Goal: Transaction & Acquisition: Subscribe to service/newsletter

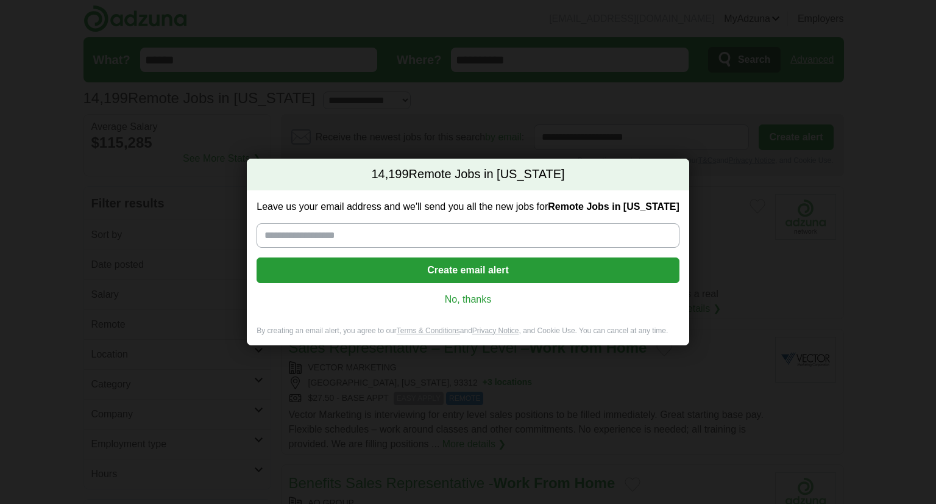
click at [485, 262] on button "Create email alert" at bounding box center [468, 270] width 423 height 26
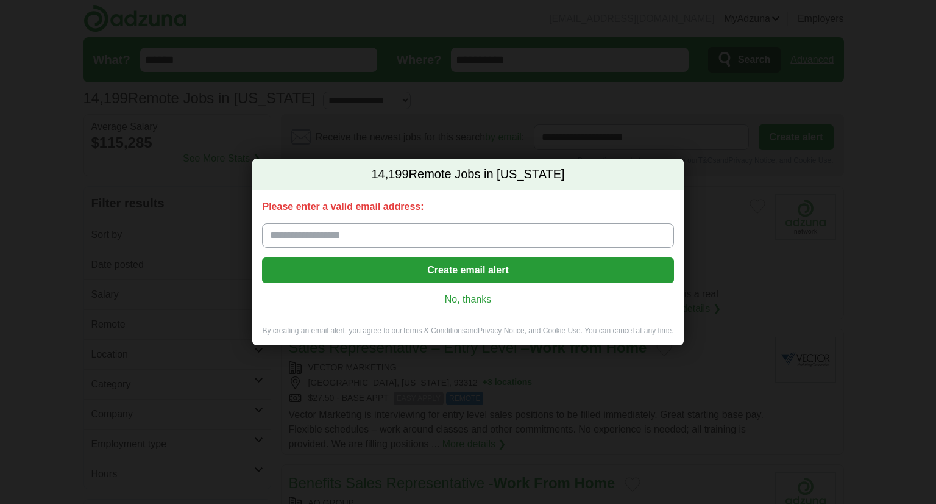
click at [418, 223] on input "Please enter a valid email address:" at bounding box center [468, 235] width 412 height 24
paste input "**********"
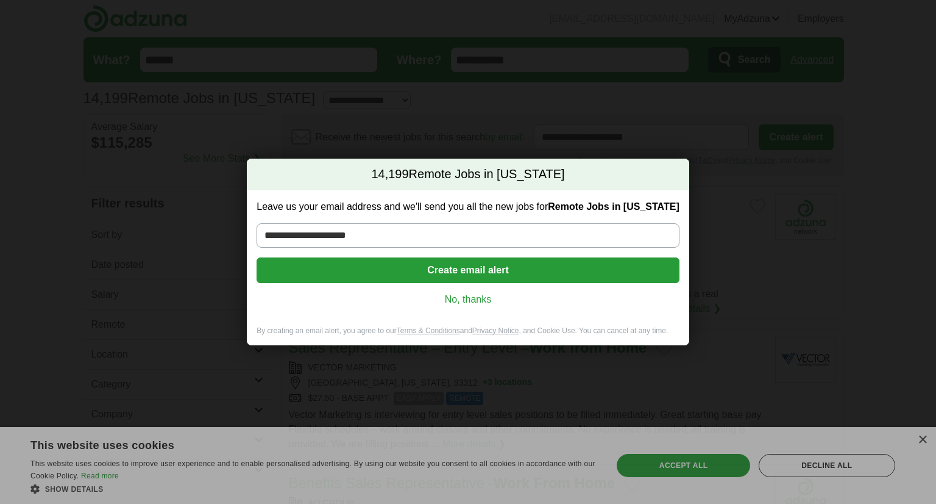
type input "**********"
click at [407, 266] on button "Create email alert" at bounding box center [468, 270] width 423 height 26
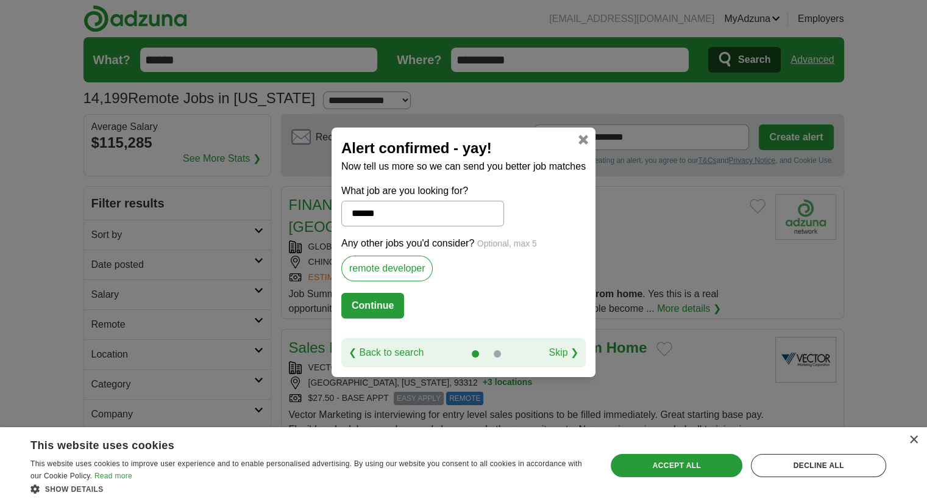
click at [390, 307] on button "Continue" at bounding box center [372, 306] width 63 height 26
select select "*"
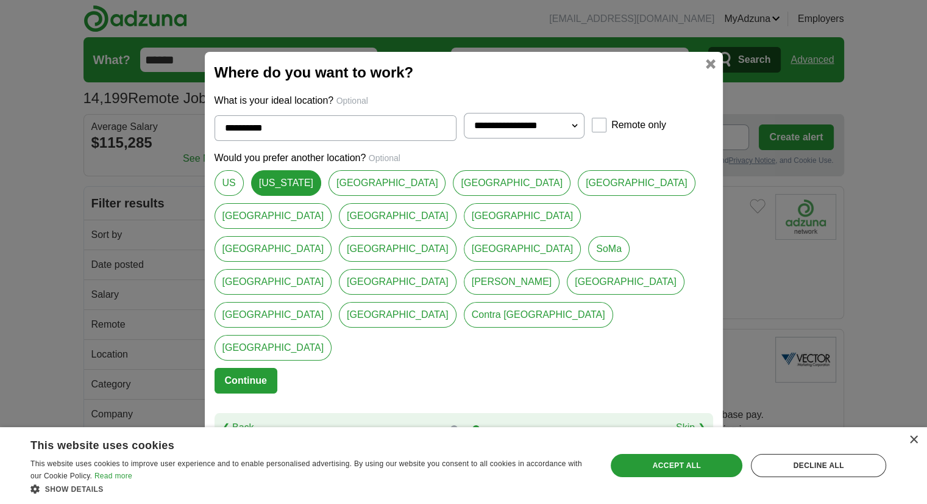
click at [237, 368] on button "Continue" at bounding box center [246, 381] width 63 height 26
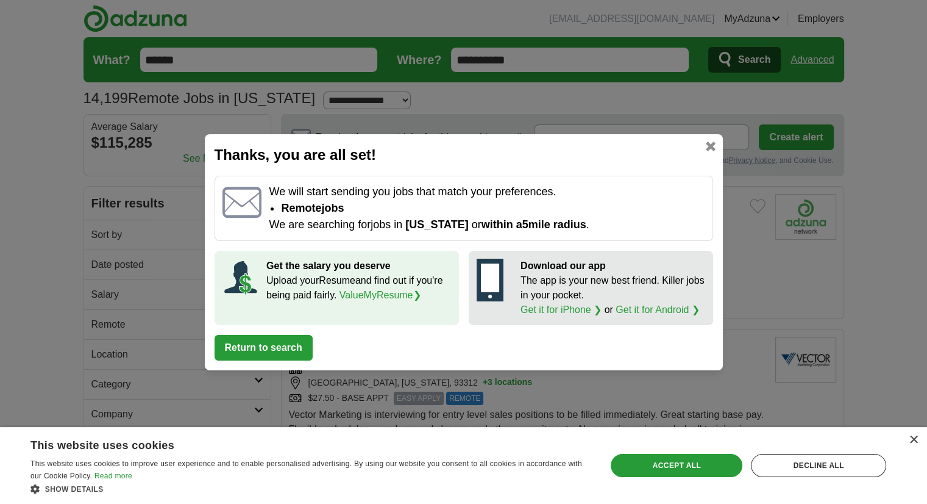
click at [265, 351] on button "Return to search" at bounding box center [264, 348] width 98 height 26
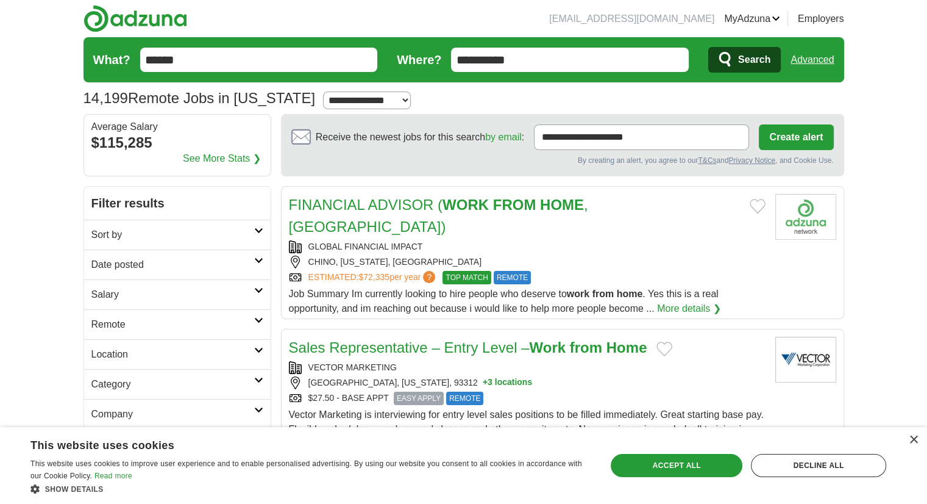
click at [737, 60] on button "Search" at bounding box center [744, 60] width 73 height 26
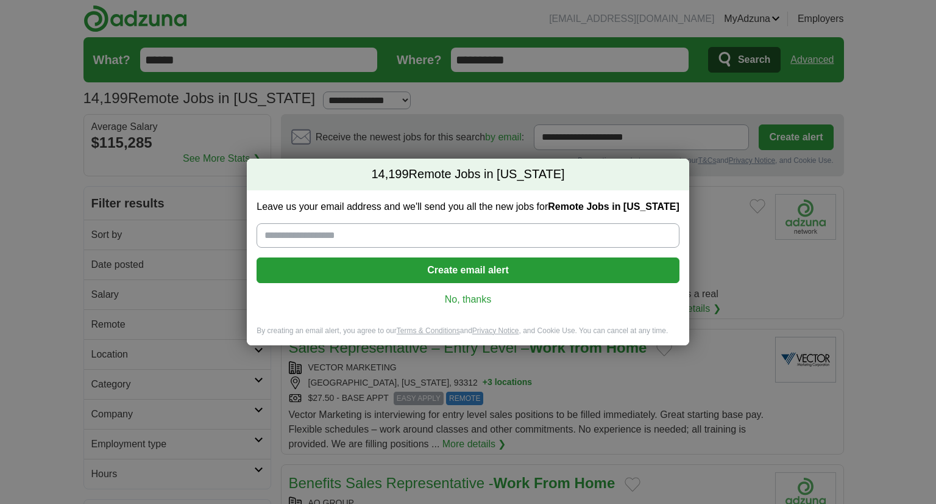
click at [454, 299] on link "No, thanks" at bounding box center [467, 299] width 403 height 13
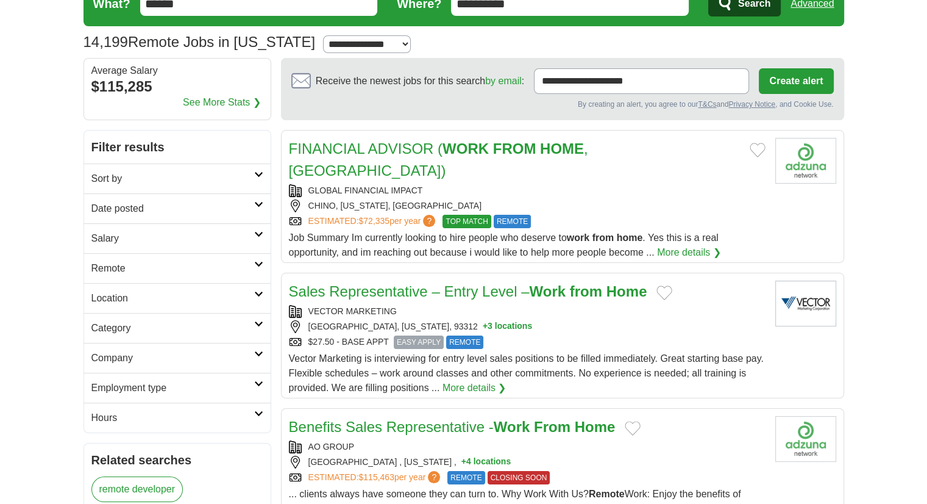
scroll to position [61, 0]
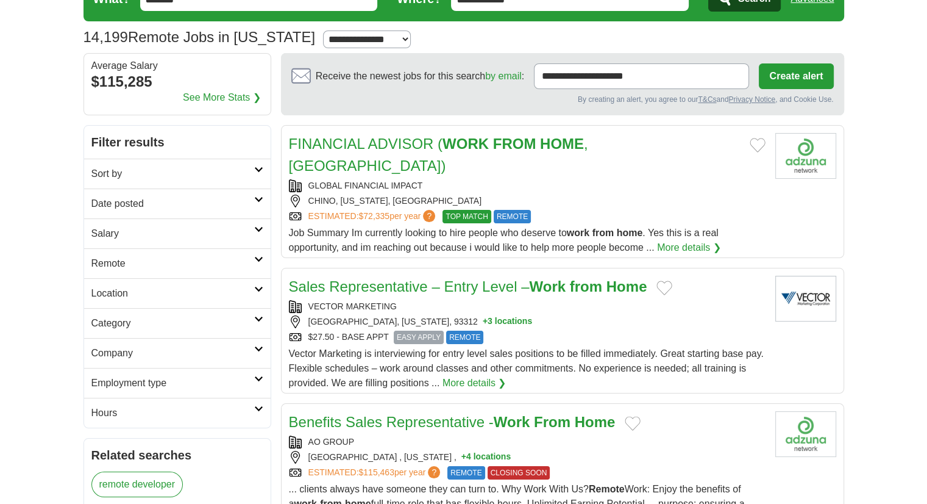
click at [638, 194] on div "CHINO, [US_STATE], [GEOGRAPHIC_DATA]" at bounding box center [527, 200] width 477 height 13
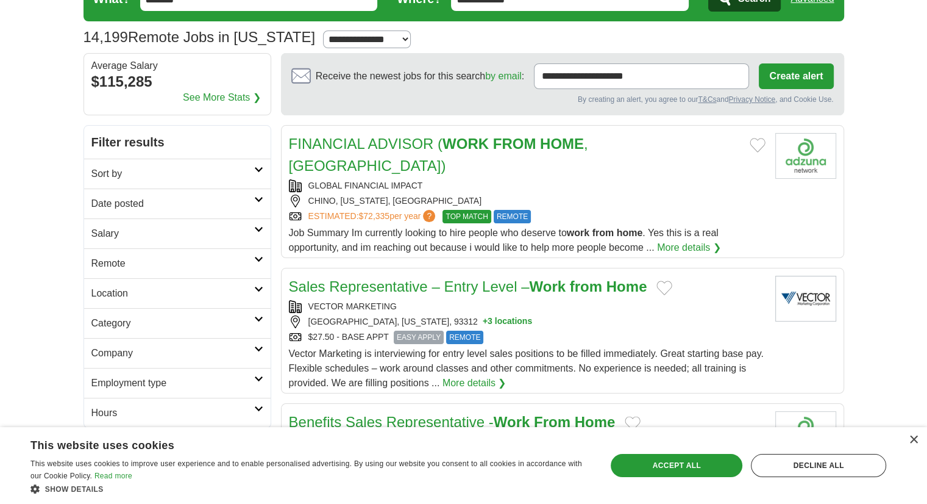
click at [734, 315] on div "BAKERSFIELD, CALIFORNIA, 93312 + 3 locations" at bounding box center [527, 321] width 477 height 13
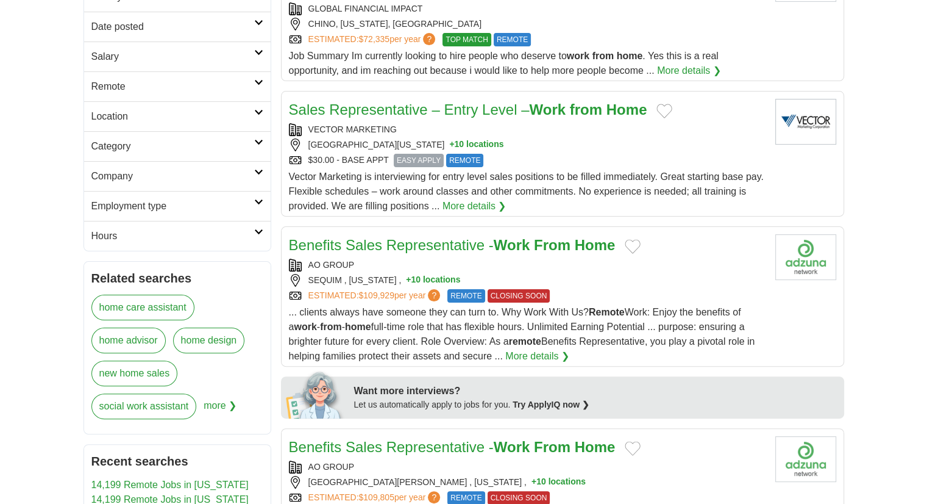
scroll to position [252, 0]
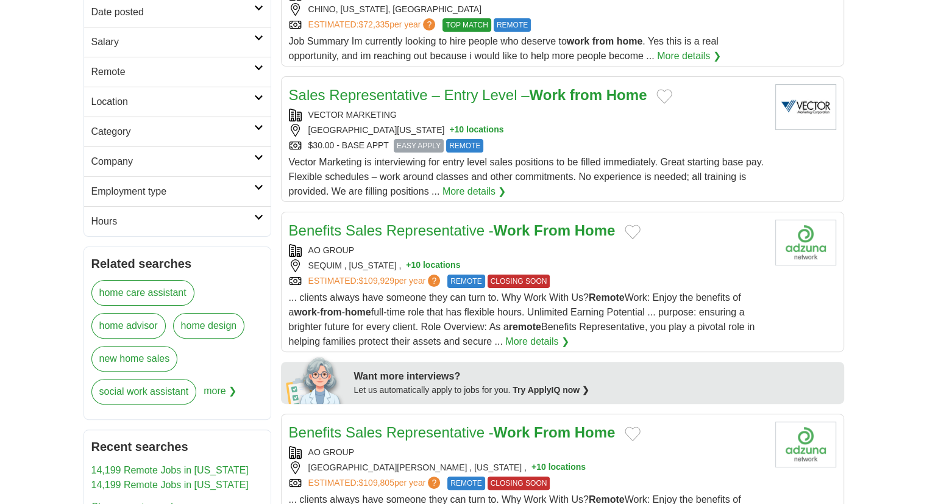
click at [668, 244] on div "AO GROUP" at bounding box center [527, 250] width 477 height 13
